Goal: Task Accomplishment & Management: Manage account settings

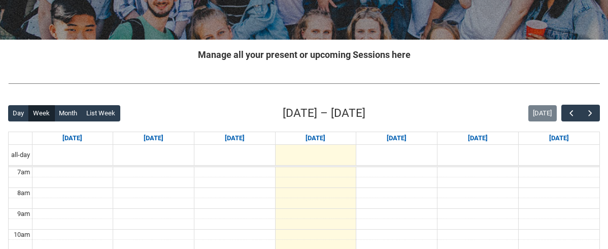
scroll to position [156, 0]
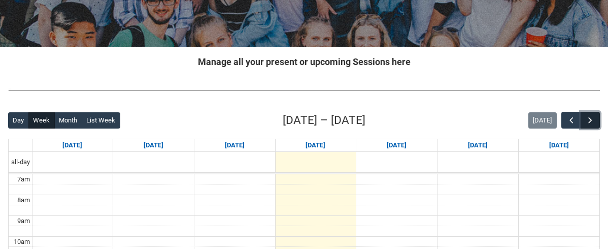
click at [593, 123] on span "button" at bounding box center [590, 120] width 10 height 10
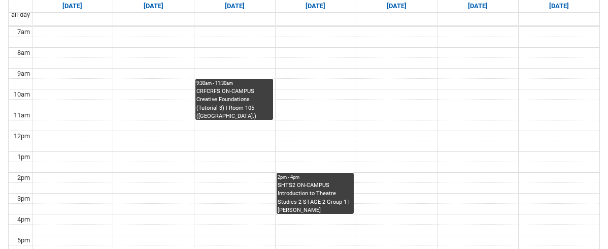
scroll to position [308, 0]
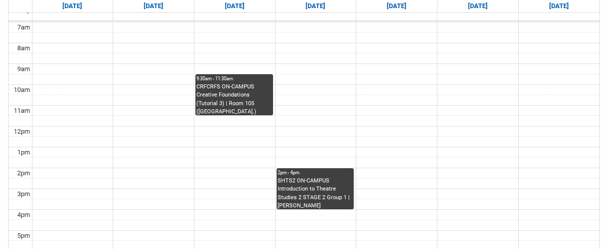
click at [304, 183] on div "SHTS2 ON-CAMPUS Introduction to Theatre Studies 2 STAGE 2 Group 1 | [PERSON_NAM…" at bounding box center [315, 193] width 76 height 32
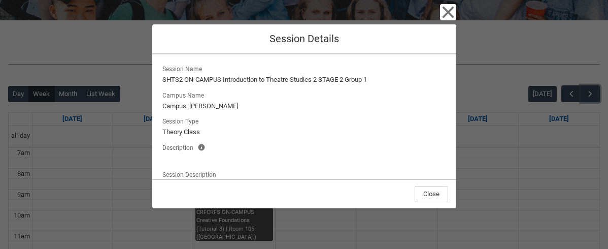
scroll to position [174, 0]
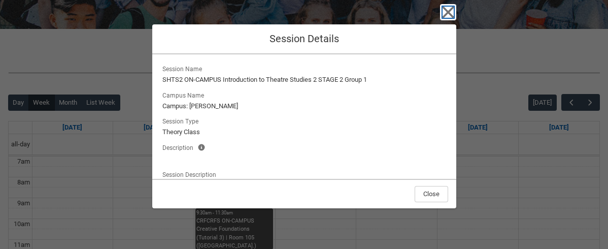
click at [449, 12] on icon "button" at bounding box center [448, 13] width 12 height 12
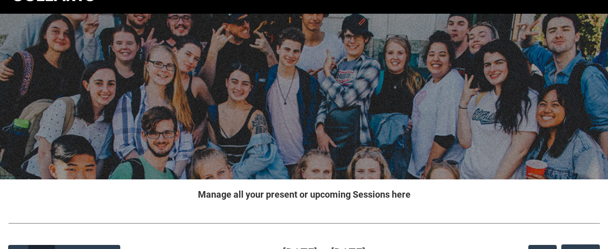
scroll to position [0, 0]
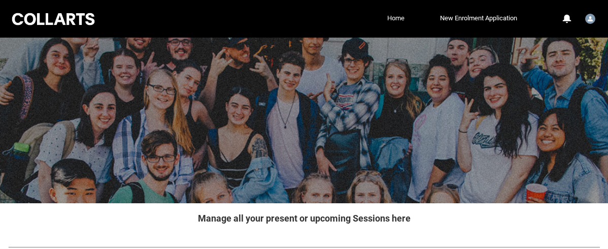
click at [391, 17] on link "Home" at bounding box center [395, 18] width 22 height 15
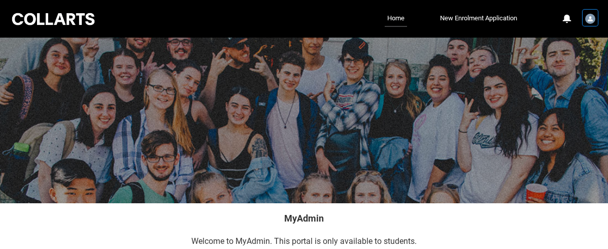
click at [589, 20] on img "User Profile Student.ncamden.20253352" at bounding box center [590, 19] width 10 height 10
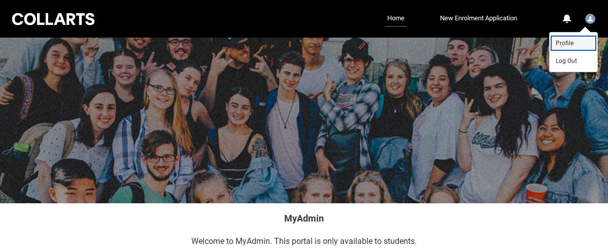
click at [567, 39] on span "Profile" at bounding box center [564, 43] width 18 height 9
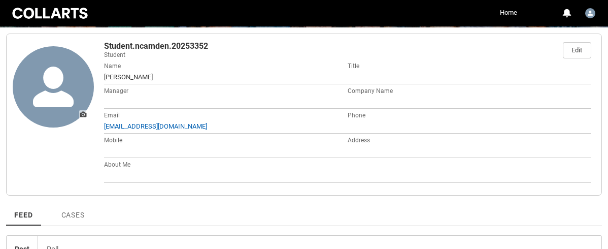
scroll to position [164, 0]
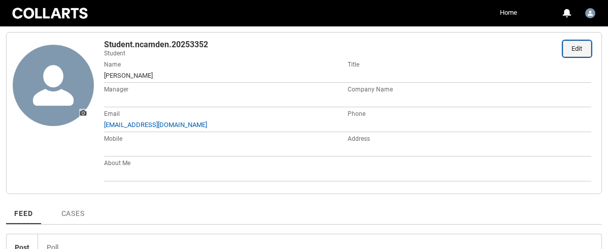
click at [578, 50] on div "Edit" at bounding box center [576, 48] width 11 height 15
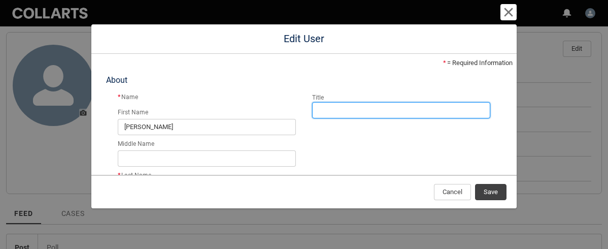
click at [343, 111] on input "Title" at bounding box center [401, 110] width 178 height 16
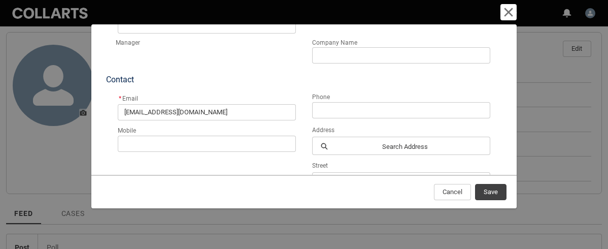
scroll to position [197, 0]
type input "Ms"
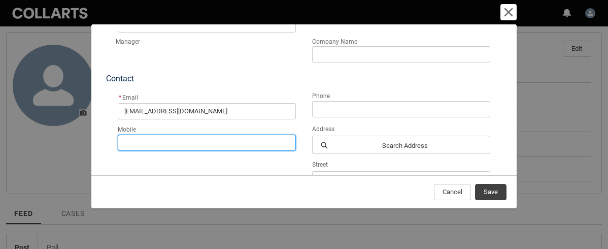
click at [276, 141] on input "Mobile" at bounding box center [207, 142] width 178 height 16
type input "0407412956"
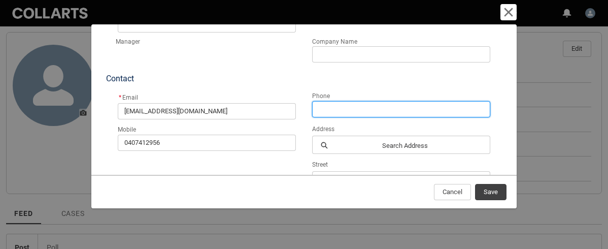
type input "0407412956"
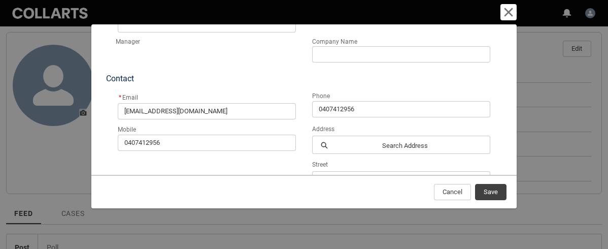
type textarea "[STREET_ADDRESS][PERSON_NAME]"
type input "Pasoce Vale"
type input "VIC"
type input "3055"
type input "[GEOGRAPHIC_DATA]"
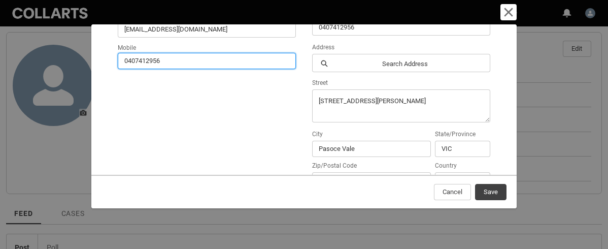
scroll to position [284, 0]
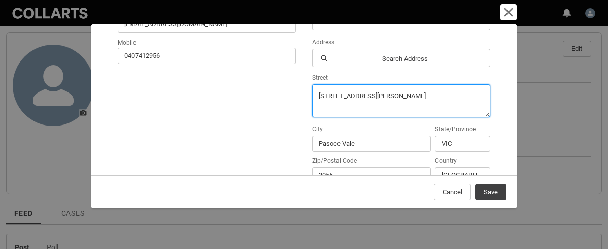
click at [393, 97] on textarea "[STREET_ADDRESS][PERSON_NAME]" at bounding box center [401, 100] width 178 height 33
type textarea "3"
type textarea "[STREET_ADDRESS]"
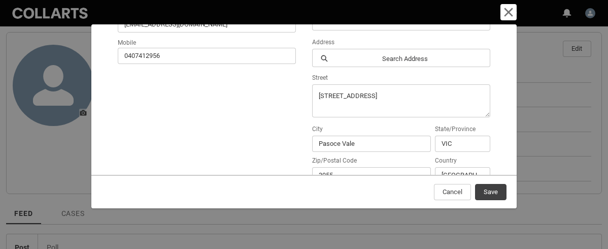
click at [281, 115] on div "Mobile [PHONE_NUMBER]" at bounding box center [207, 111] width 182 height 146
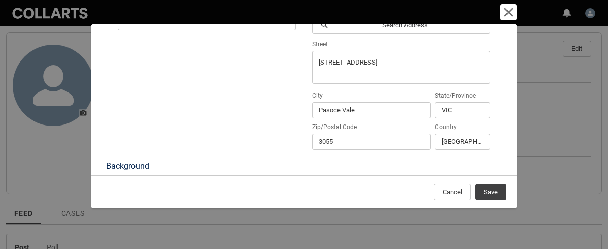
scroll to position [321, 0]
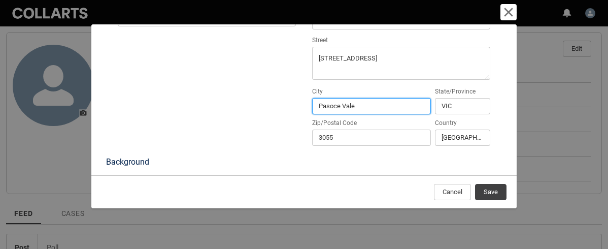
click at [372, 109] on input "Pasoce Vale" at bounding box center [371, 106] width 119 height 16
type input "P"
type input "[GEOGRAPHIC_DATA]"
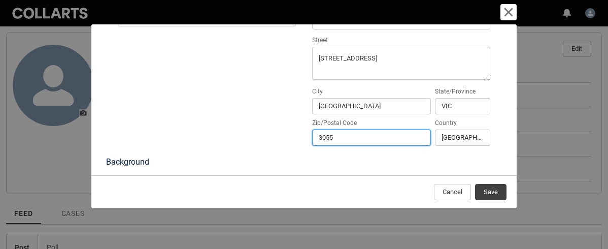
click at [375, 139] on input "3055" at bounding box center [371, 137] width 119 height 16
type input "3000"
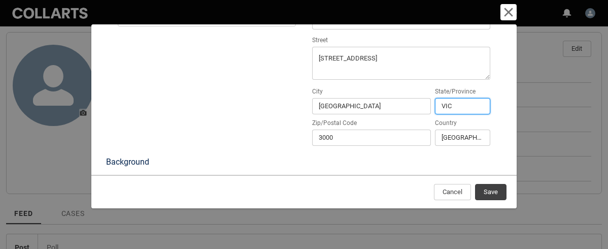
click at [468, 110] on input "VIC" at bounding box center [462, 106] width 55 height 16
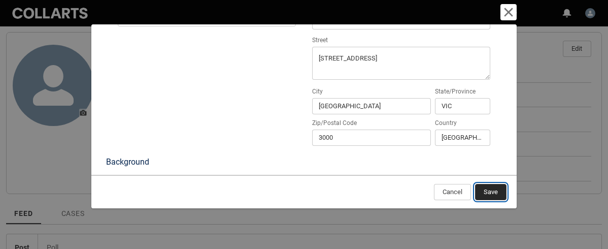
click at [493, 195] on span "Save" at bounding box center [490, 191] width 14 height 15
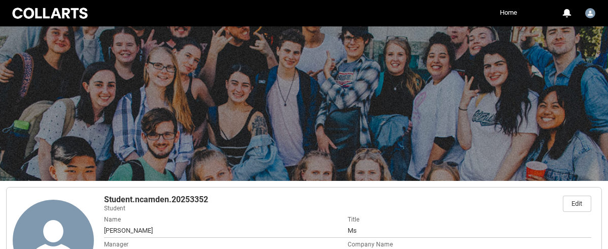
scroll to position [0, 0]
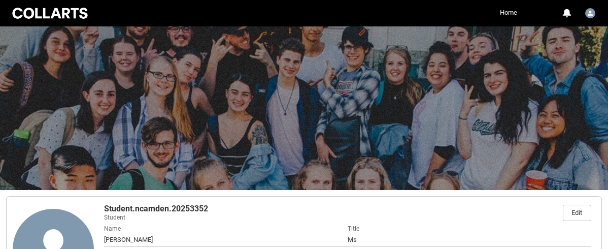
click at [507, 13] on link "Home" at bounding box center [508, 12] width 22 height 15
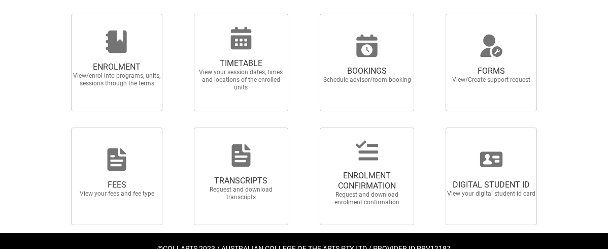
scroll to position [277, 0]
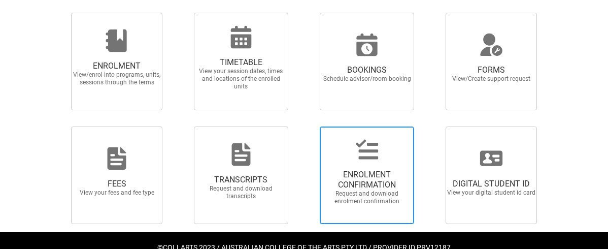
click at [384, 156] on div at bounding box center [366, 149] width 97 height 24
click at [308, 126] on input "ENROLMENT CONFIRMATION Request and download enrolment confirmation" at bounding box center [307, 126] width 1 height 1
radio input "true"
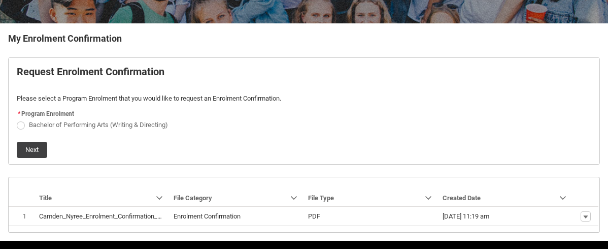
scroll to position [213, 0]
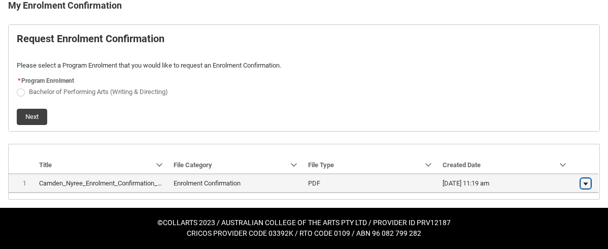
click at [584, 183] on lightning-primitive-icon "button" at bounding box center [585, 183] width 6 height 7
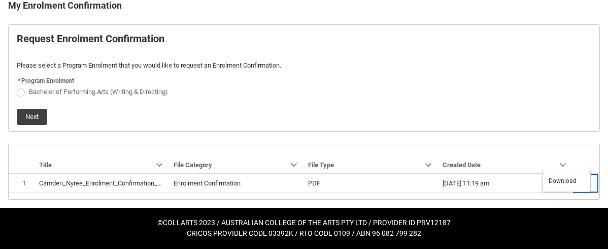
click at [491, 100] on flowruntime-screen-field "* Program Enrolment Bachelor of Performing Arts (Writing & Directing)" at bounding box center [304, 87] width 586 height 26
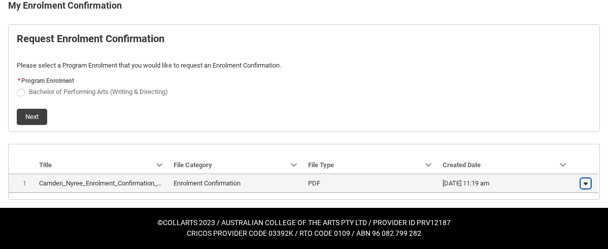
click at [586, 184] on lightning-primitive-icon "button" at bounding box center [585, 183] width 6 height 7
click at [560, 181] on span "Download" at bounding box center [562, 180] width 28 height 9
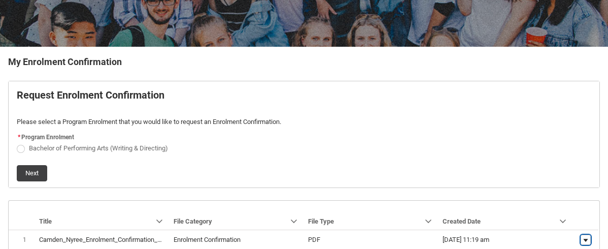
scroll to position [0, 0]
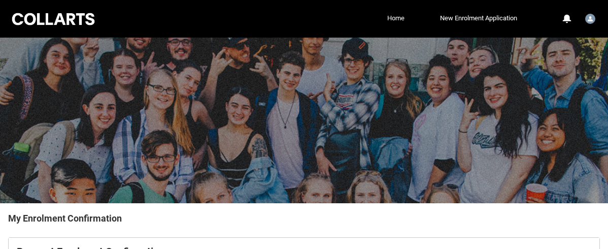
click at [393, 18] on link "Home" at bounding box center [395, 18] width 22 height 15
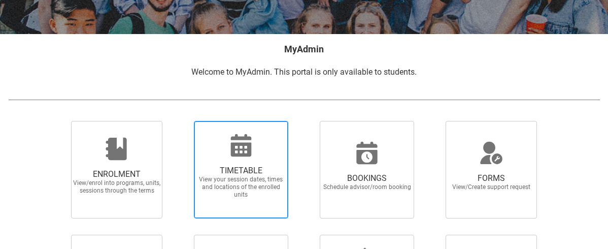
scroll to position [173, 0]
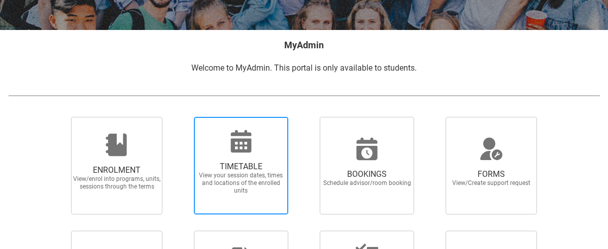
click at [269, 150] on div at bounding box center [240, 141] width 97 height 24
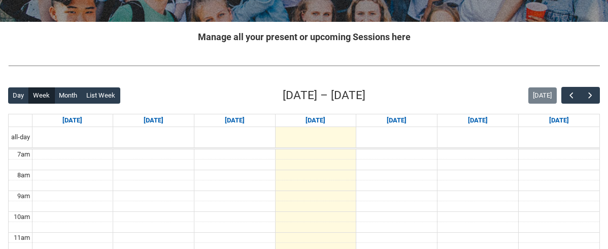
scroll to position [184, 0]
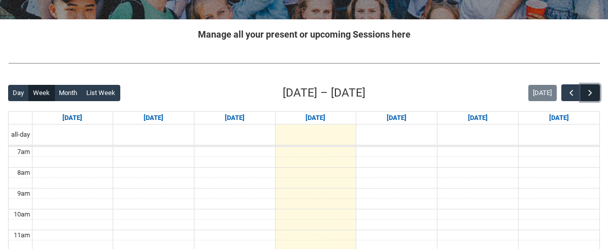
click at [590, 94] on span "button" at bounding box center [590, 93] width 10 height 10
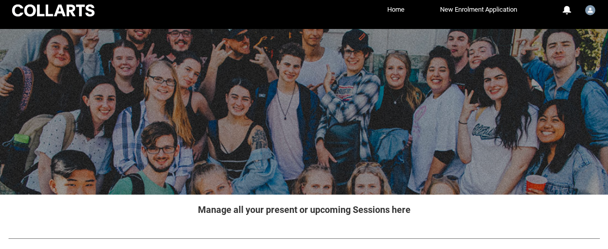
scroll to position [0, 0]
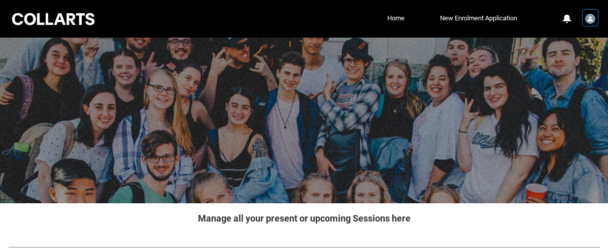
click at [589, 22] on img "User Profile Student.ncamden.20253352" at bounding box center [590, 19] width 10 height 10
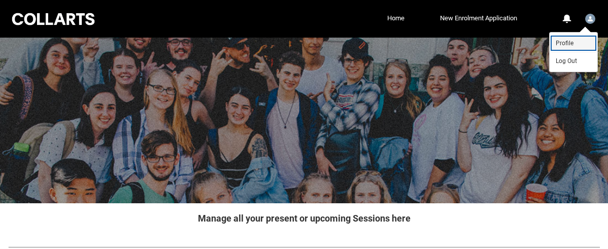
click at [571, 40] on span "Profile" at bounding box center [564, 43] width 18 height 9
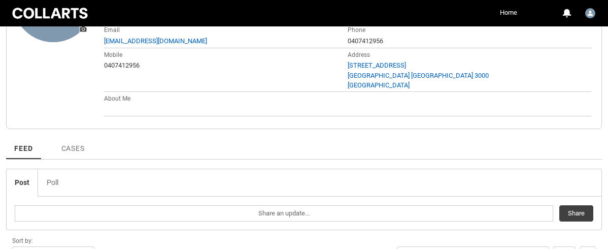
scroll to position [229, 0]
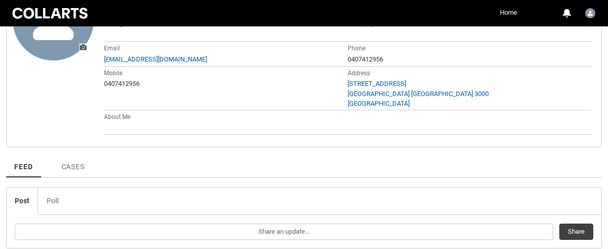
click at [511, 11] on link "Home" at bounding box center [508, 12] width 22 height 15
